Goal: Information Seeking & Learning: Find specific fact

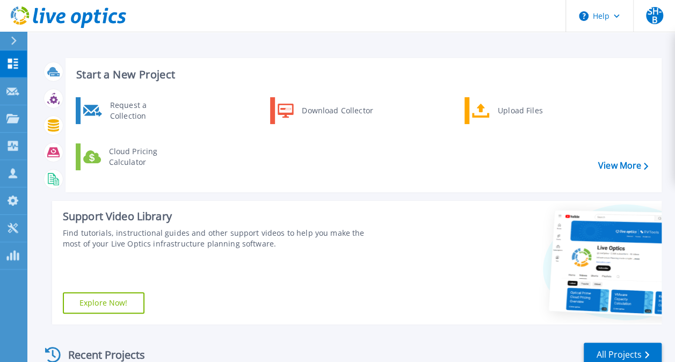
click at [20, 39] on div at bounding box center [18, 41] width 17 height 18
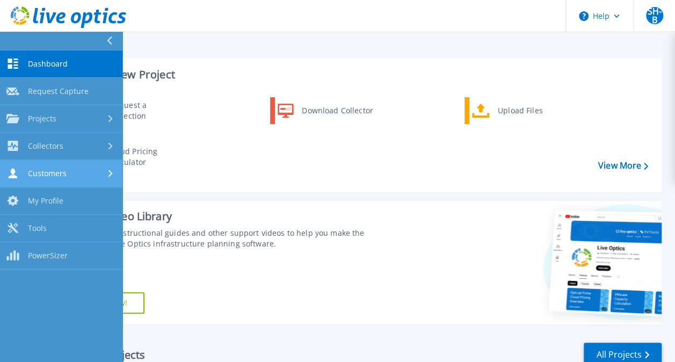
click at [55, 163] on link "Customers Customers" at bounding box center [61, 173] width 122 height 27
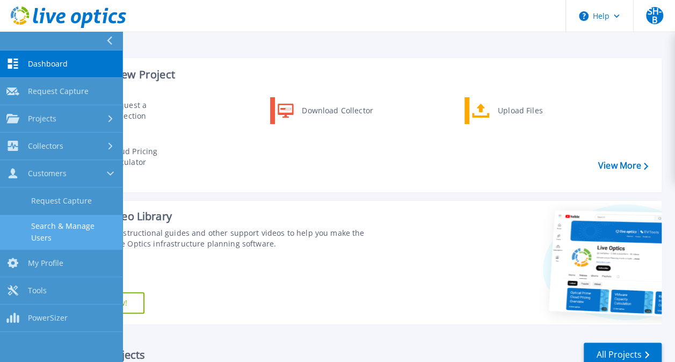
click at [94, 225] on link "Search & Manage Users" at bounding box center [61, 232] width 122 height 34
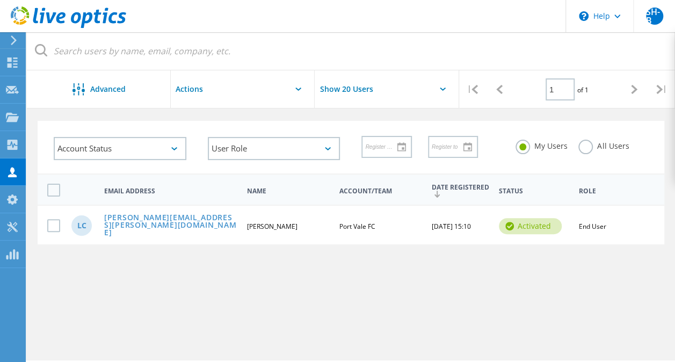
scroll to position [36, 0]
click at [593, 225] on span "End User" at bounding box center [592, 226] width 27 height 9
click at [561, 245] on div "Email Address Name Account/Team Date Registered Status Role LC luke.cassidy@por…" at bounding box center [351, 215] width 648 height 82
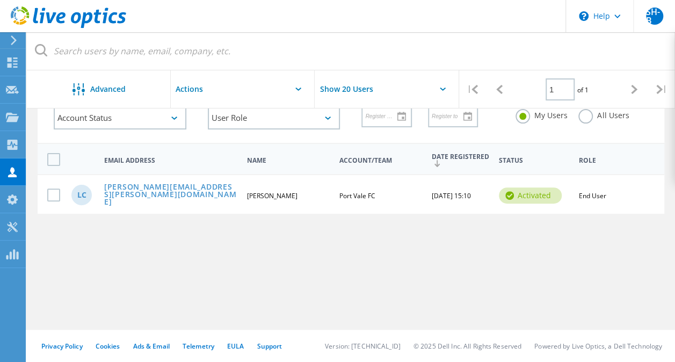
scroll to position [23, 0]
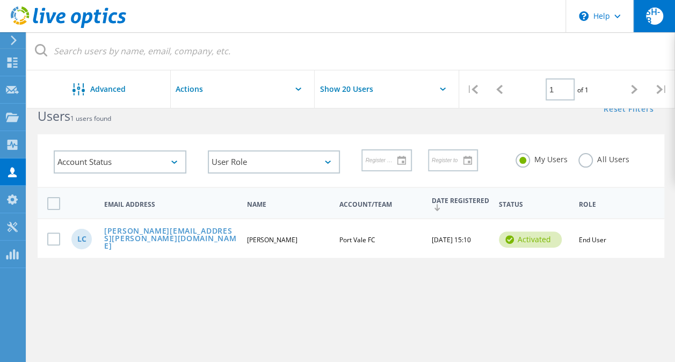
click at [654, 24] on span "SH-B" at bounding box center [654, 16] width 17 height 17
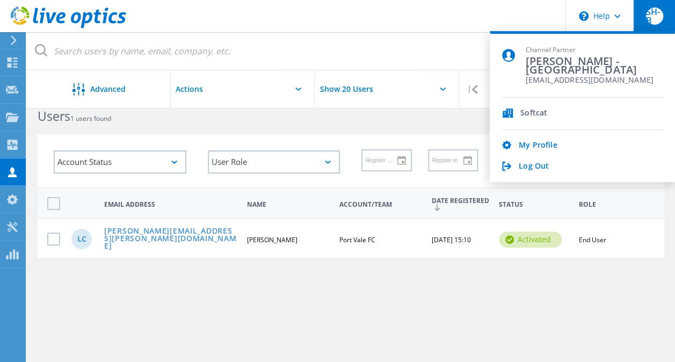
click at [654, 24] on span "SH-B" at bounding box center [654, 16] width 17 height 17
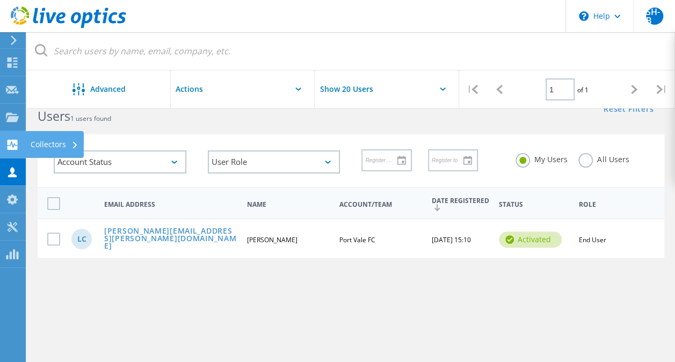
click at [10, 142] on use at bounding box center [13, 145] width 10 height 10
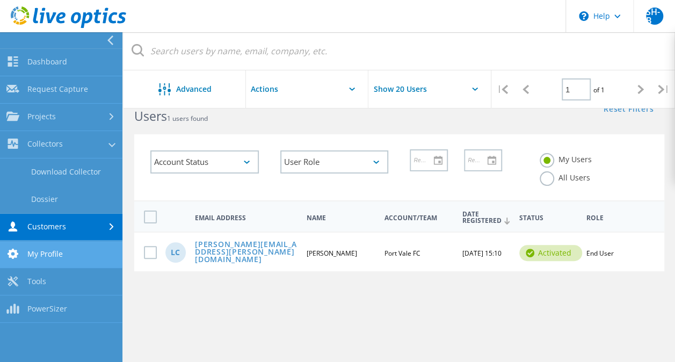
click at [37, 247] on link "My Profile" at bounding box center [61, 254] width 122 height 27
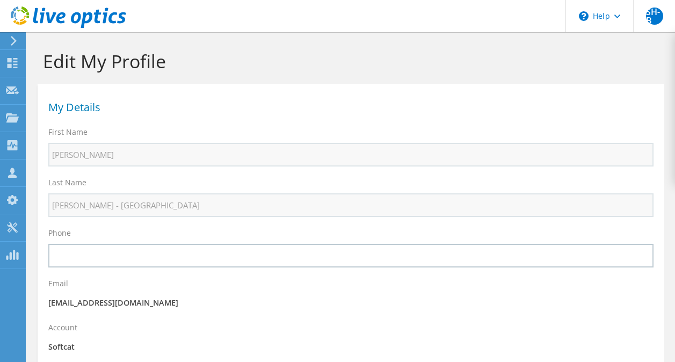
select select "75"
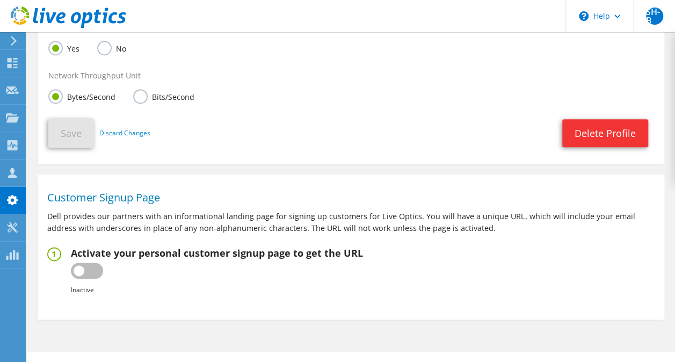
scroll to position [533, 0]
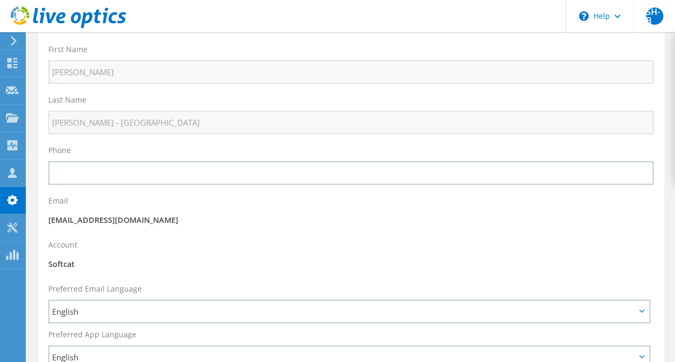
scroll to position [0, 0]
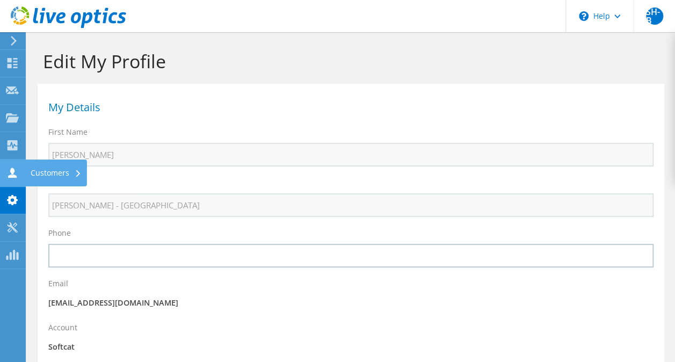
click at [14, 174] on icon at bounding box center [12, 173] width 13 height 10
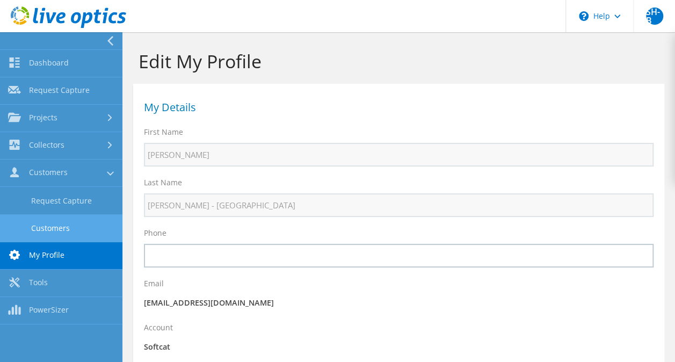
click at [60, 222] on link "Customers" at bounding box center [61, 227] width 122 height 27
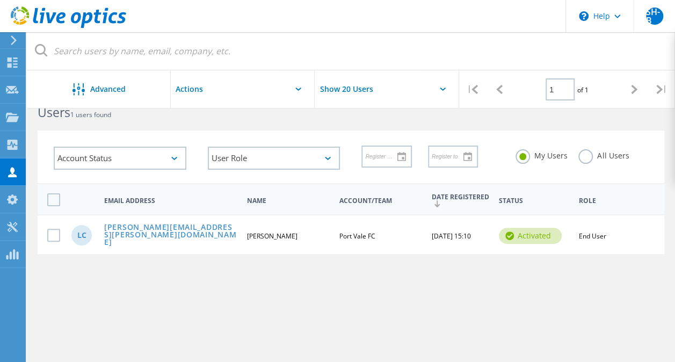
scroll to position [32, 0]
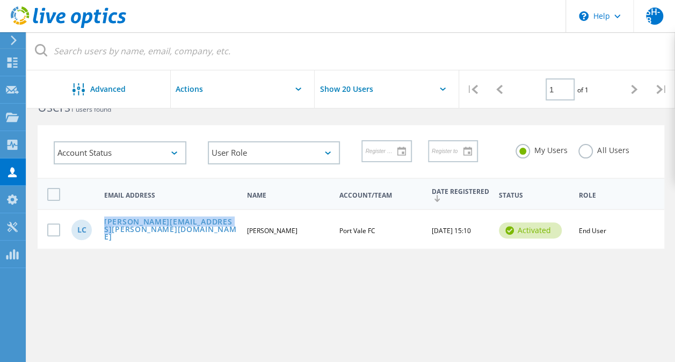
drag, startPoint x: 227, startPoint y: 230, endPoint x: 98, endPoint y: 221, distance: 128.7
click at [98, 221] on div "LC luke.cassidy@port-vale.co.uk Luke Cassidy Port Vale FC 08/13/2025, 15:10 act…" at bounding box center [351, 229] width 627 height 40
copy div "[PERSON_NAME][EMAIL_ADDRESS][PERSON_NAME][DOMAIN_NAME]"
click at [513, 257] on div "Advanced Show 20 Users | 1 of 1 | Email Address First Name Last Name Account/Te…" at bounding box center [351, 223] width 648 height 281
click at [670, 153] on div "Account Status Activated Pending Activation Pending Password Reset Activated No…" at bounding box center [351, 145] width 648 height 66
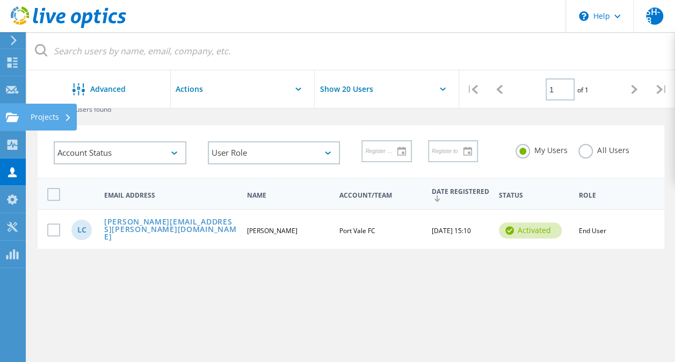
click at [8, 113] on use at bounding box center [12, 116] width 13 height 9
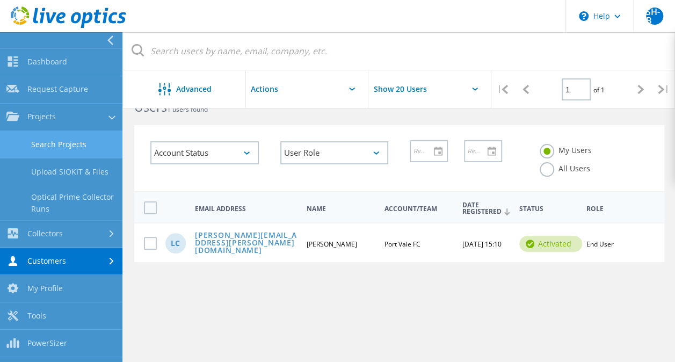
click at [81, 147] on link "Search Projects" at bounding box center [61, 144] width 122 height 27
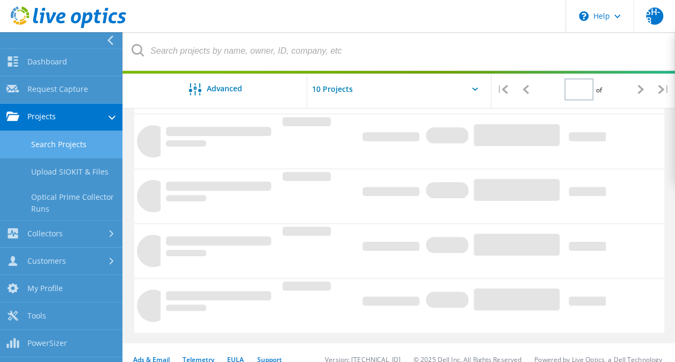
type input "1"
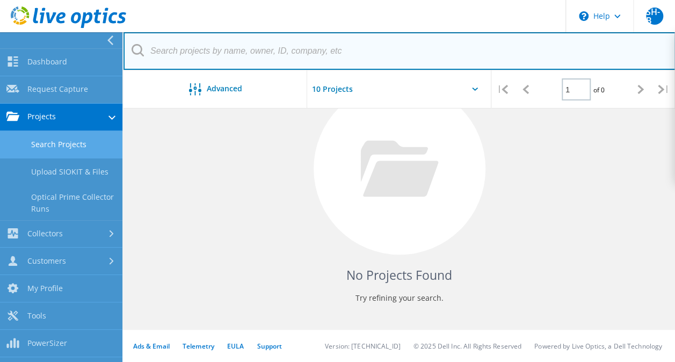
click at [215, 44] on input "text" at bounding box center [400, 51] width 552 height 38
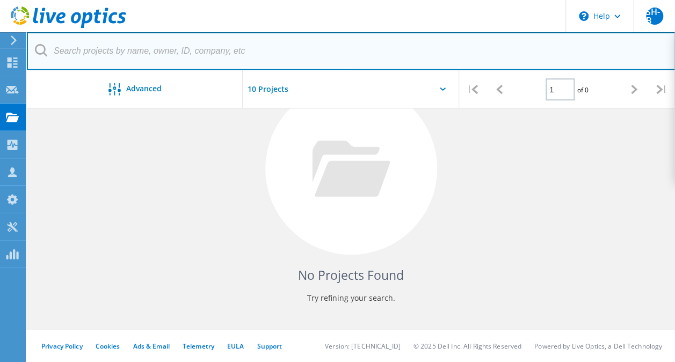
scroll to position [170, 0]
paste input "luke.cassidy@port-vale.co.uk"
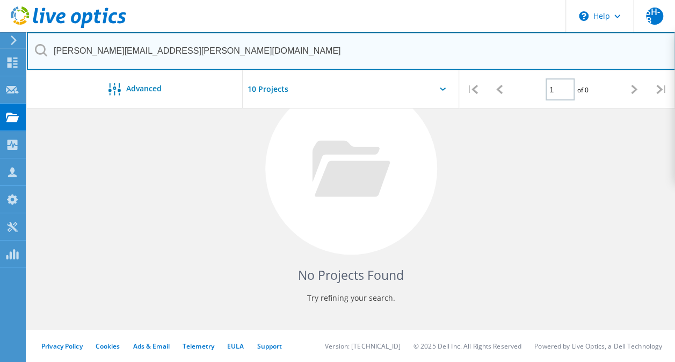
click at [209, 54] on input "luke.cassidy@port-vale.co.uk" at bounding box center [351, 51] width 649 height 38
click at [209, 57] on input "port vale" at bounding box center [351, 51] width 649 height 38
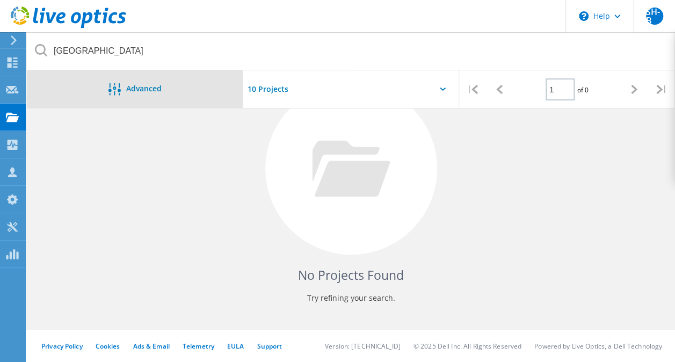
click at [216, 74] on div "Advanced" at bounding box center [135, 89] width 216 height 38
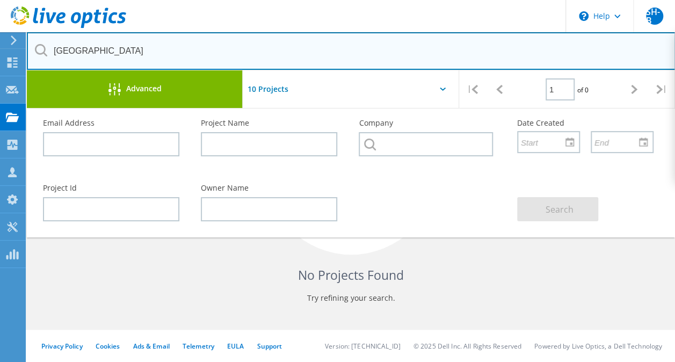
click at [165, 53] on input "port vale" at bounding box center [351, 51] width 649 height 38
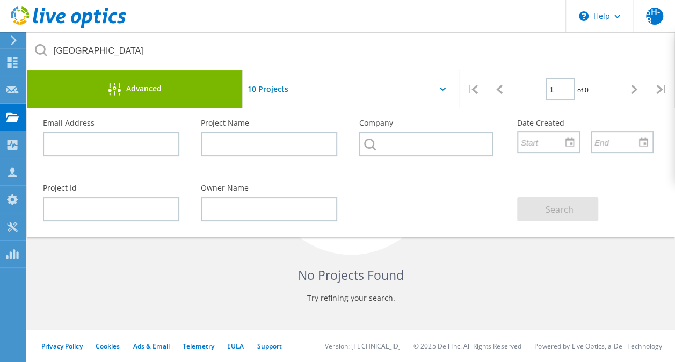
click at [180, 268] on h4 "No Projects Found" at bounding box center [350, 275] width 605 height 18
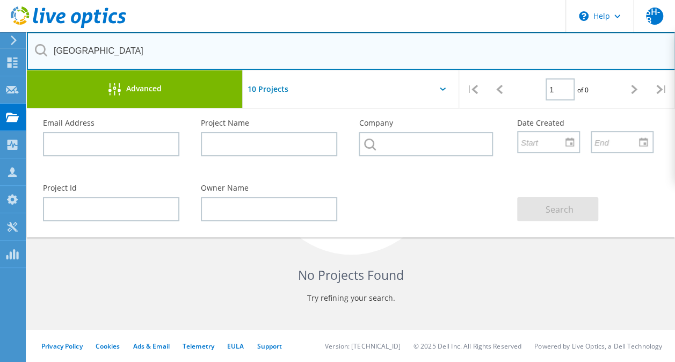
click at [86, 52] on input "port vale" at bounding box center [351, 51] width 649 height 38
click at [122, 56] on input "port vale" at bounding box center [351, 51] width 649 height 38
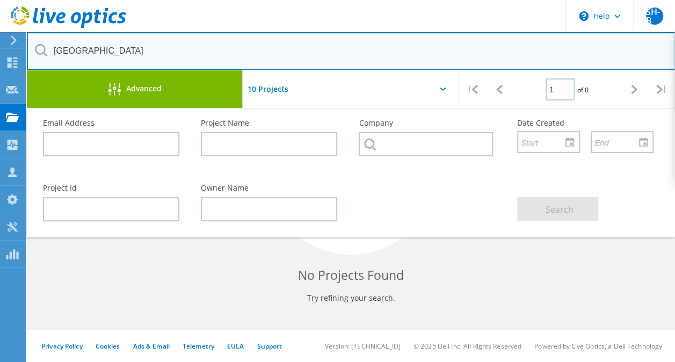
click at [122, 56] on input "port vale" at bounding box center [351, 51] width 649 height 38
type input "k"
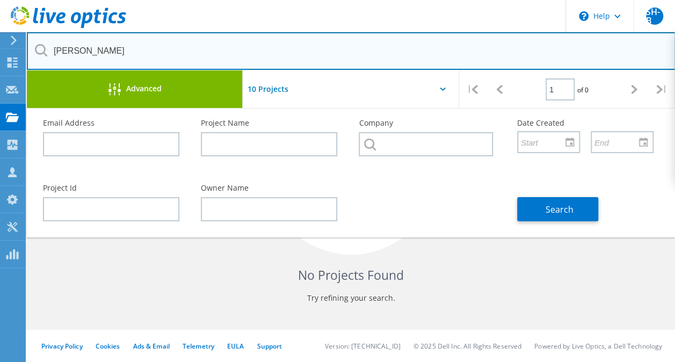
type input "luke cassidy"
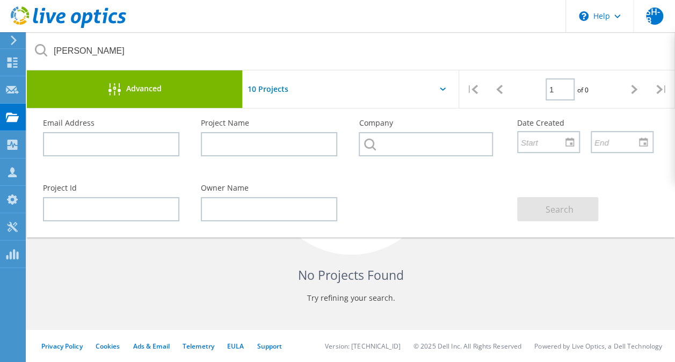
click at [288, 255] on div "No Projects Found Try refining your search." at bounding box center [351, 179] width 627 height 278
click at [229, 277] on h4 "No Projects Found" at bounding box center [350, 275] width 605 height 18
click at [444, 284] on div "No Projects Found Try refining your search." at bounding box center [351, 179] width 627 height 278
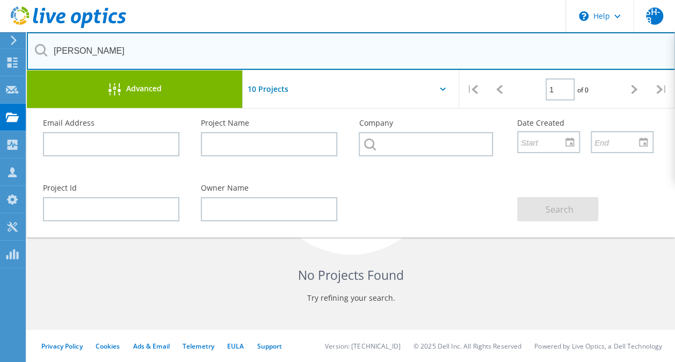
click at [144, 56] on input "luke cassidy" at bounding box center [351, 51] width 649 height 38
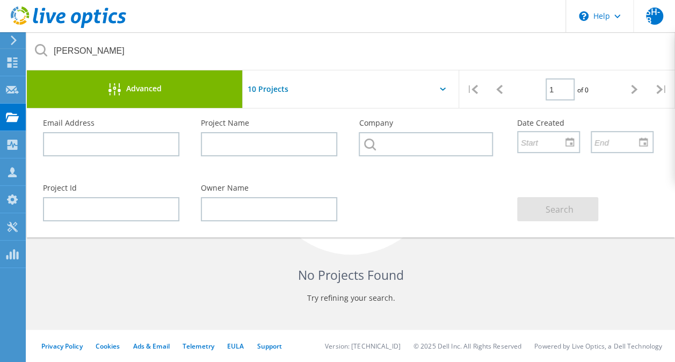
click at [473, 252] on div "No Projects Found Try refining your search." at bounding box center [351, 179] width 627 height 278
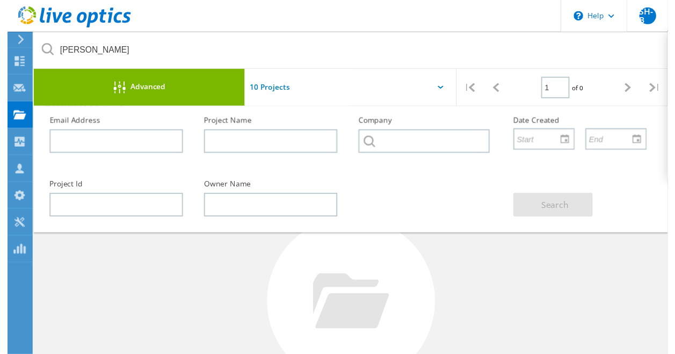
scroll to position [31, 0]
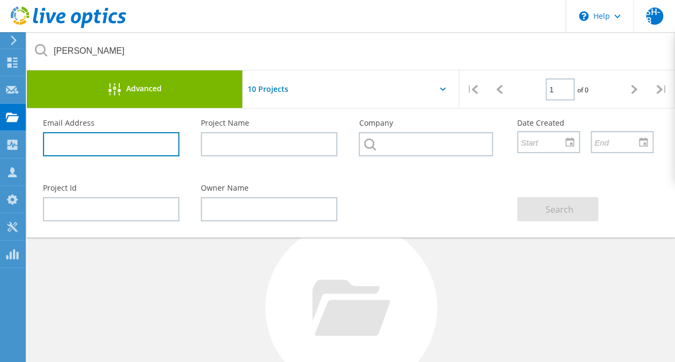
click at [117, 146] on input "text" at bounding box center [111, 144] width 136 height 24
paste input "luke.cassidy@port-vale.co.uk"
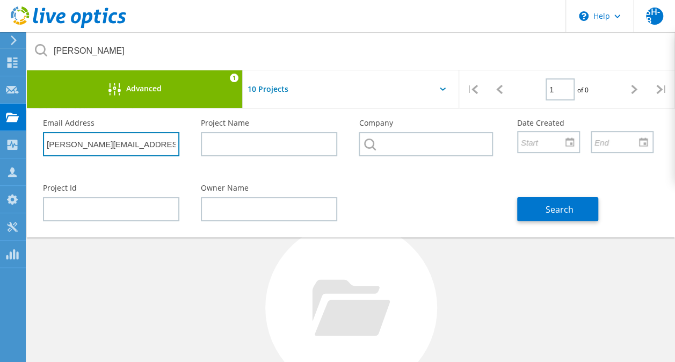
type input "luke.cassidy@port-vale.co.uk"
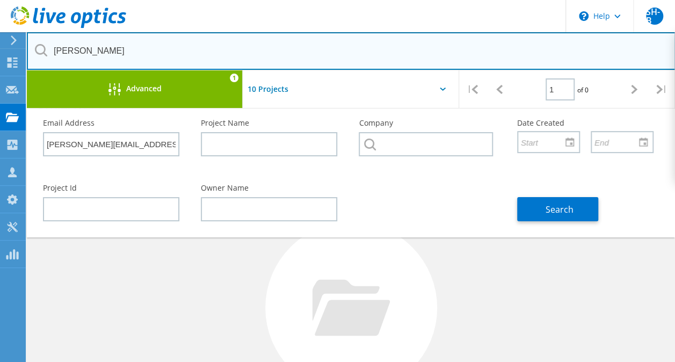
click at [201, 53] on input "luke cassidy" at bounding box center [351, 51] width 649 height 38
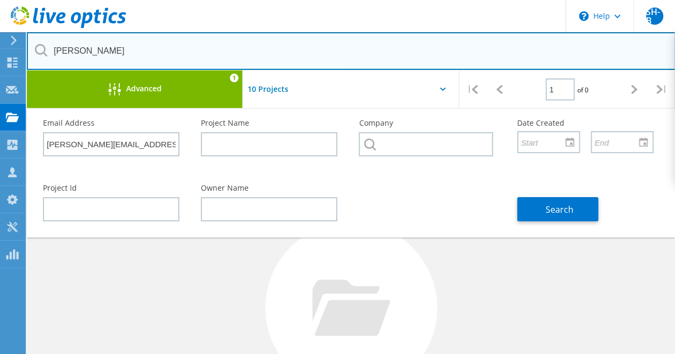
click at [201, 53] on input "luke cassidy" at bounding box center [351, 51] width 649 height 38
drag, startPoint x: 201, startPoint y: 53, endPoint x: 225, endPoint y: 60, distance: 24.8
click at [209, 56] on input "text" at bounding box center [351, 51] width 649 height 38
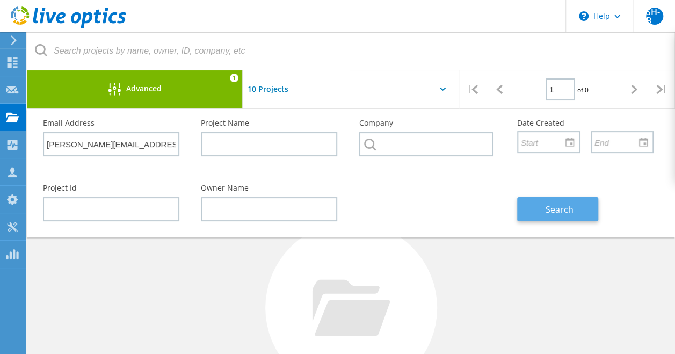
click at [546, 208] on span "Search" at bounding box center [560, 210] width 28 height 12
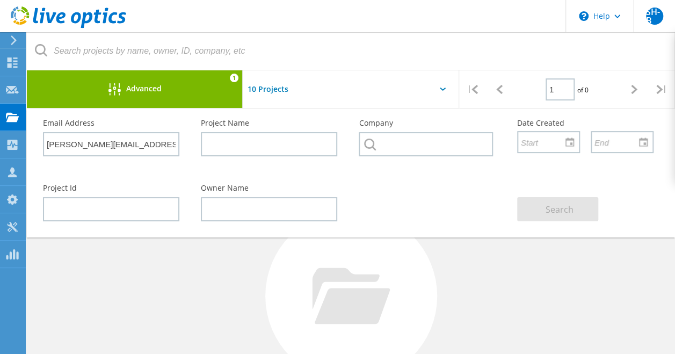
scroll to position [0, 0]
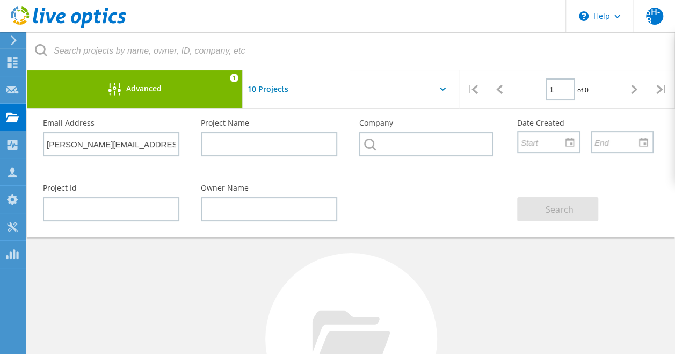
click at [371, 103] on div at bounding box center [351, 92] width 216 height 44
click at [445, 86] on div at bounding box center [351, 92] width 216 height 44
click at [442, 88] on icon at bounding box center [443, 89] width 6 height 3
click at [282, 83] on input "text" at bounding box center [296, 89] width 107 height 38
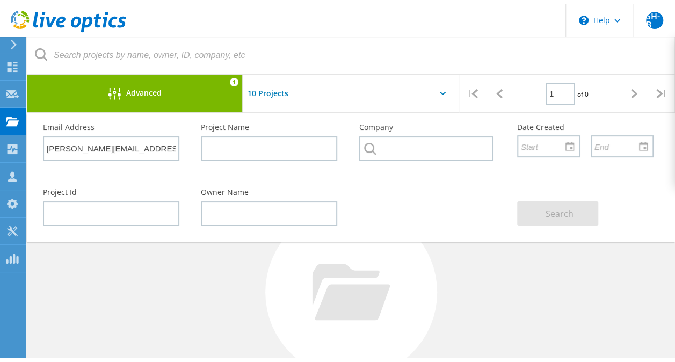
scroll to position [50, 0]
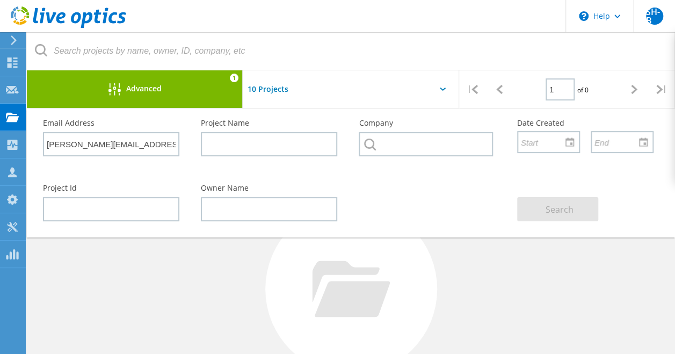
click at [435, 301] on div at bounding box center [351, 289] width 172 height 172
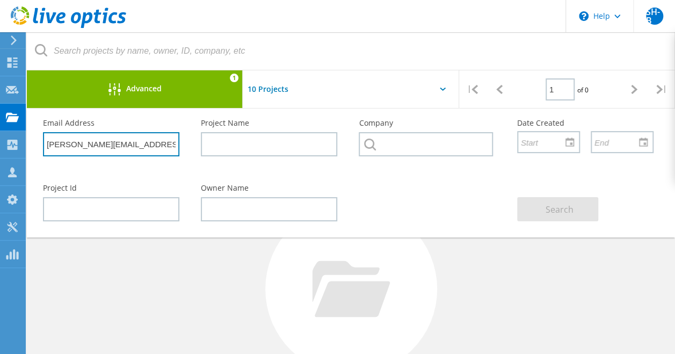
click at [151, 146] on input "luke.cassidy@port-vale.co.uk" at bounding box center [111, 144] width 136 height 24
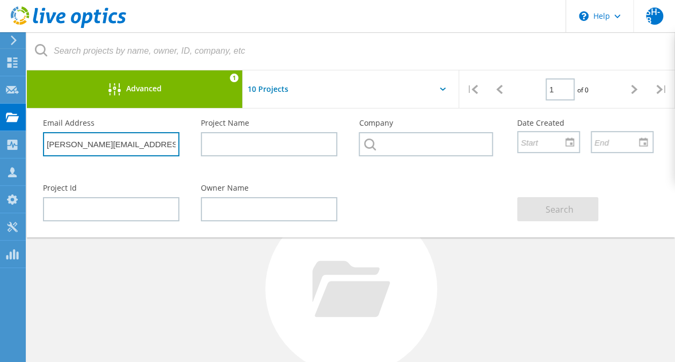
click at [151, 146] on input "luke.cassidy@port-vale.co.uk" at bounding box center [111, 144] width 136 height 24
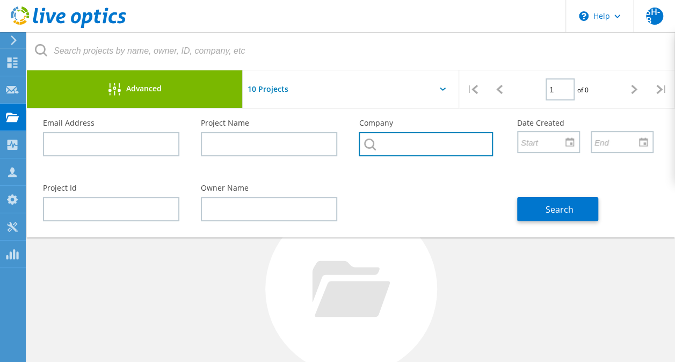
click at [471, 148] on input "text" at bounding box center [426, 144] width 134 height 24
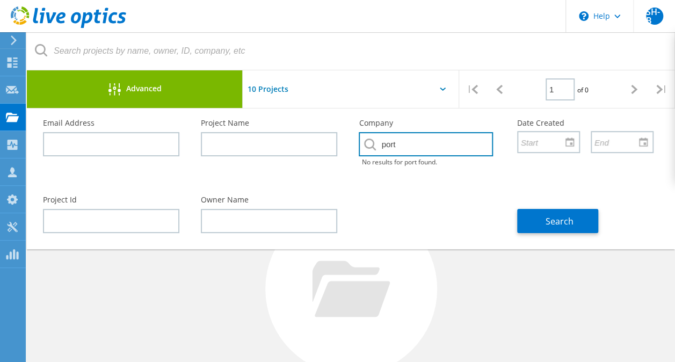
type input "port"
click at [471, 148] on input "port" at bounding box center [426, 144] width 134 height 24
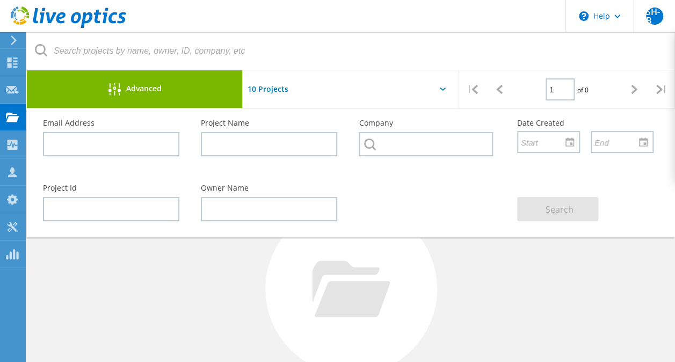
click at [411, 89] on div "Pull down to refresh... Release to refresh... Refreshing... Show 10 Projects Sh…" at bounding box center [351, 92] width 216 height 44
click at [42, 113] on div "Projects" at bounding box center [51, 117] width 41 height 8
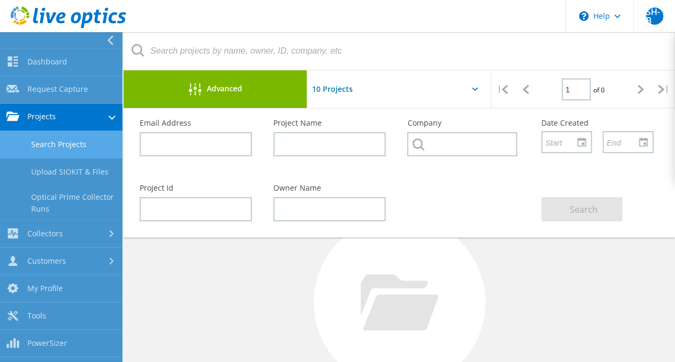
click at [331, 257] on div at bounding box center [400, 302] width 172 height 172
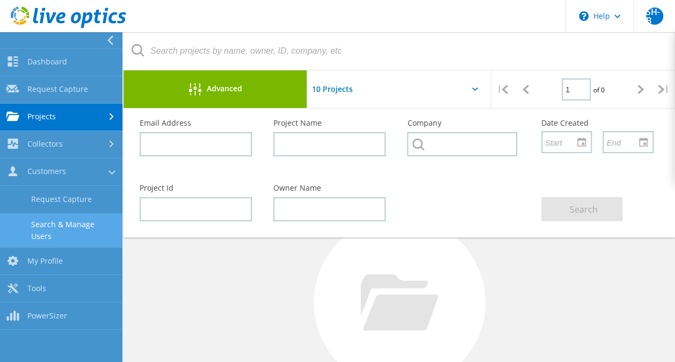
click at [88, 227] on link "Search & Manage Users" at bounding box center [61, 230] width 122 height 34
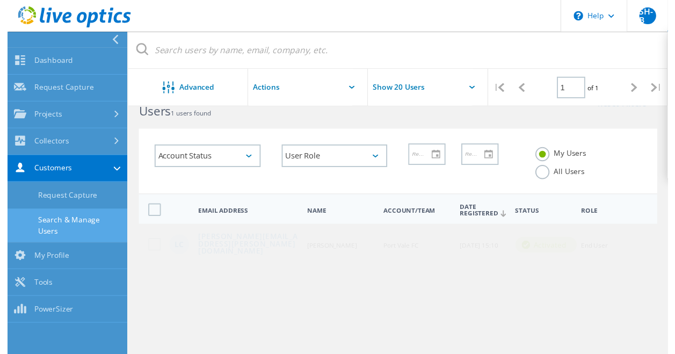
scroll to position [24, 0]
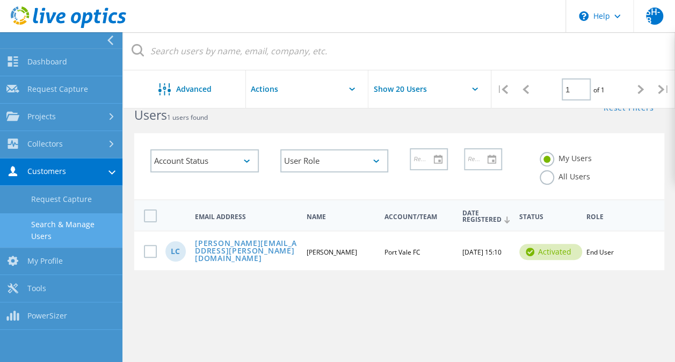
drag, startPoint x: 379, startPoint y: 262, endPoint x: 440, endPoint y: 258, distance: 61.9
click at [440, 258] on div "LC luke.cassidy@port-vale.co.uk Luke Cassidy Port Vale FC 08/13/2025, 15:10 act…" at bounding box center [399, 250] width 530 height 40
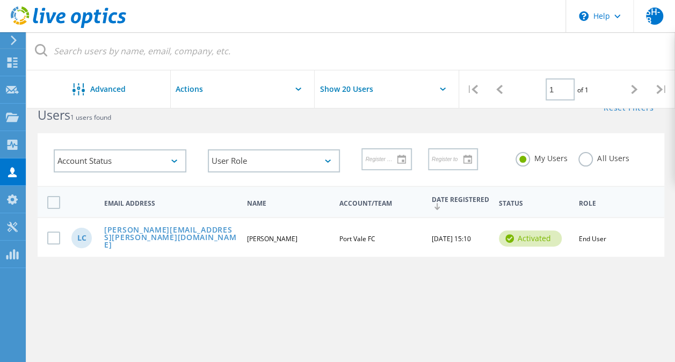
copy div "Port Vale FC"
click at [11, 118] on use at bounding box center [12, 116] width 13 height 9
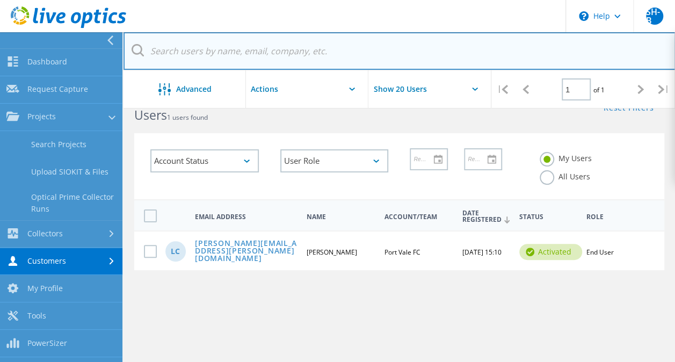
click at [175, 44] on input "text" at bounding box center [400, 51] width 552 height 38
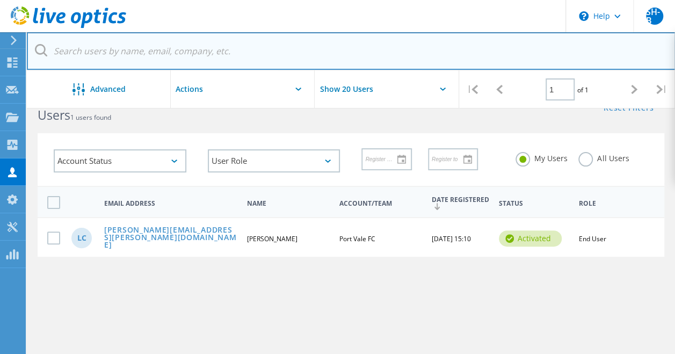
paste input "Port Vale FC"
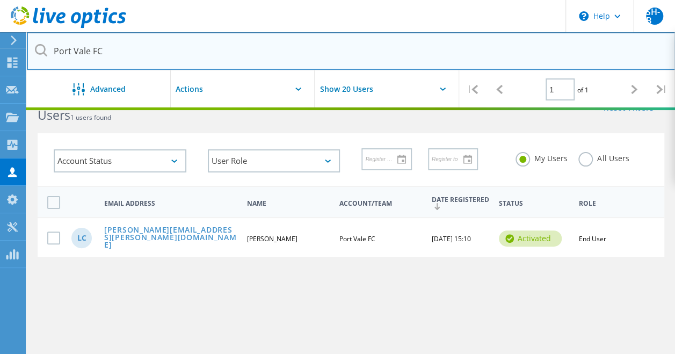
type input "Port Vale FC"
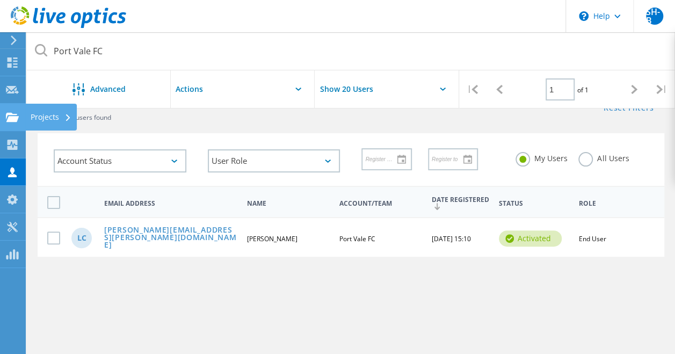
click at [11, 115] on icon at bounding box center [12, 117] width 13 height 10
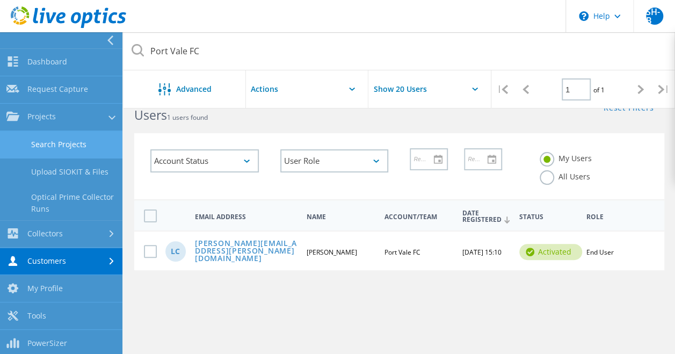
click at [76, 151] on link "Search Projects" at bounding box center [61, 144] width 122 height 27
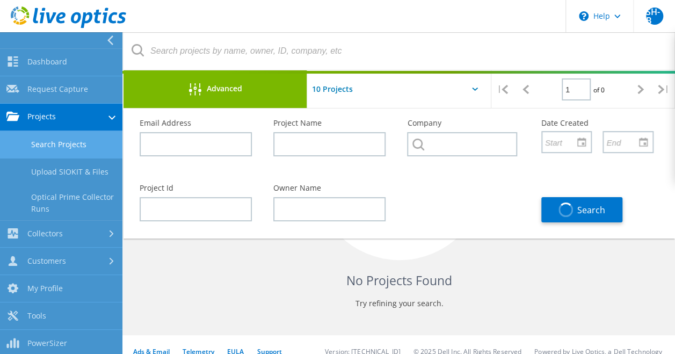
scroll to position [192, 0]
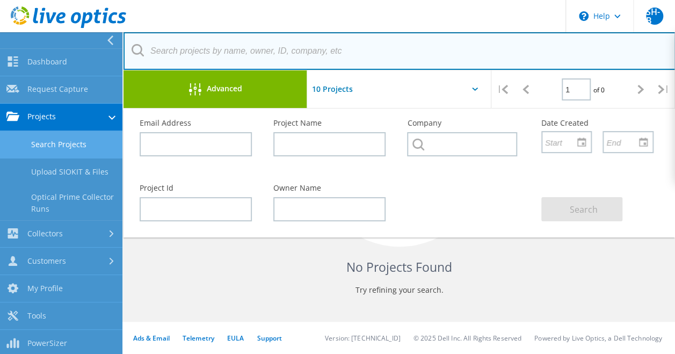
click at [241, 48] on input "text" at bounding box center [400, 51] width 552 height 38
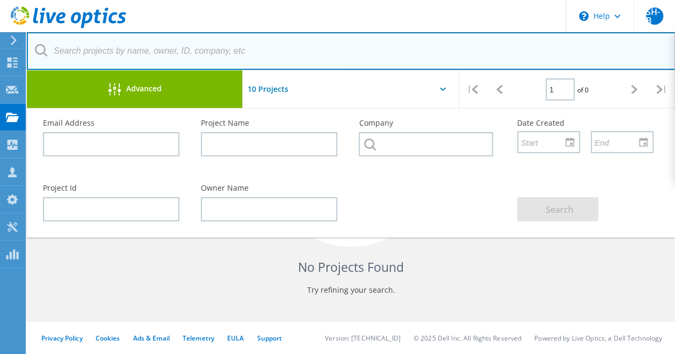
scroll to position [178, 0]
paste input "Port Vale FC"
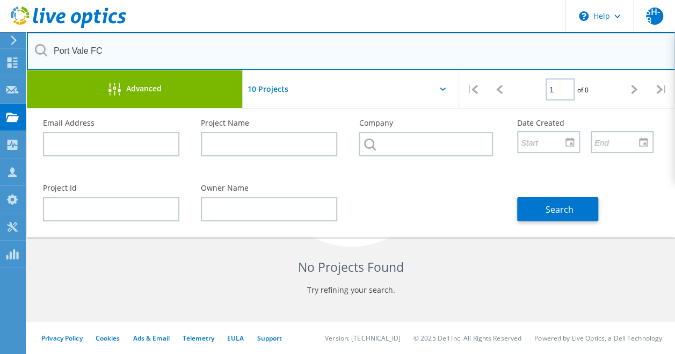
type input "Port Vale FC"
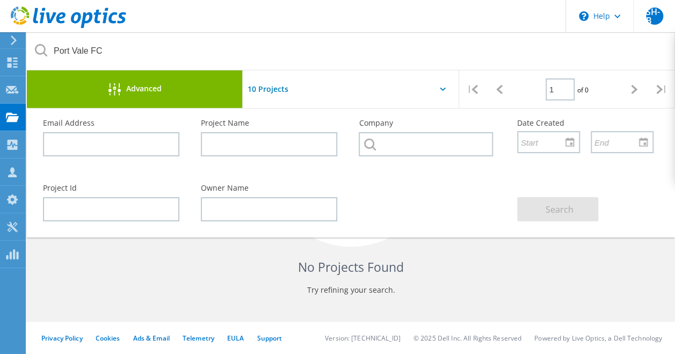
click at [422, 281] on p "Try refining your search." at bounding box center [350, 289] width 605 height 17
click at [655, 244] on div "No Projects Found Try refining your search." at bounding box center [351, 171] width 627 height 278
